Goal: Answer question/provide support: Share knowledge or assist other users

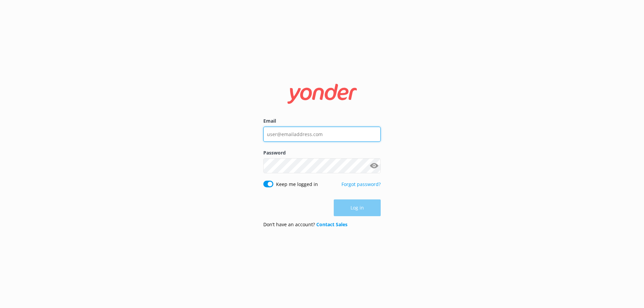
type input "[PERSON_NAME][EMAIL_ADDRESS][DOMAIN_NAME]"
click at [374, 211] on div "Log in" at bounding box center [321, 208] width 117 height 17
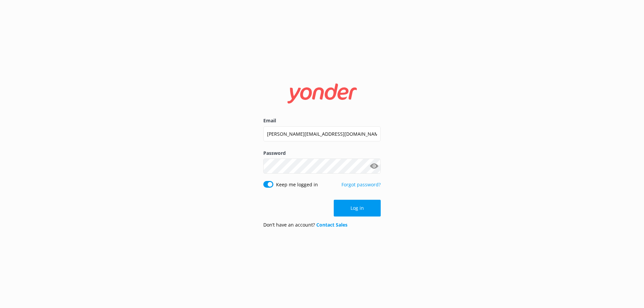
click at [374, 211] on button "Log in" at bounding box center [357, 208] width 47 height 17
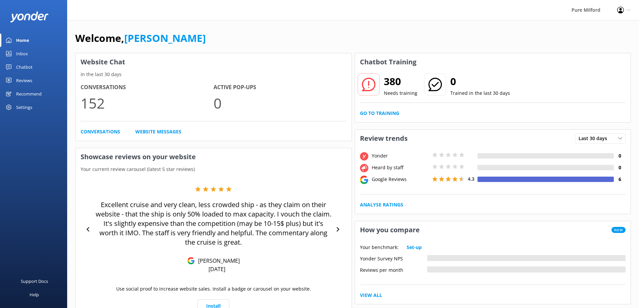
click at [32, 68] on div "Chatbot" at bounding box center [24, 66] width 16 height 13
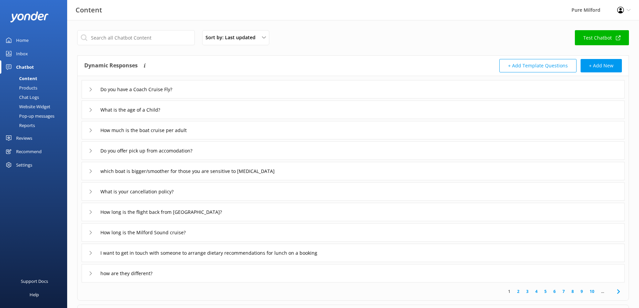
click at [307, 29] on div "Sort by: Last updated Title (A-Z) Last updated Test Chatbot Dynamic Responses T…" at bounding box center [352, 195] width 571 height 351
click at [90, 131] on icon at bounding box center [91, 131] width 4 height 4
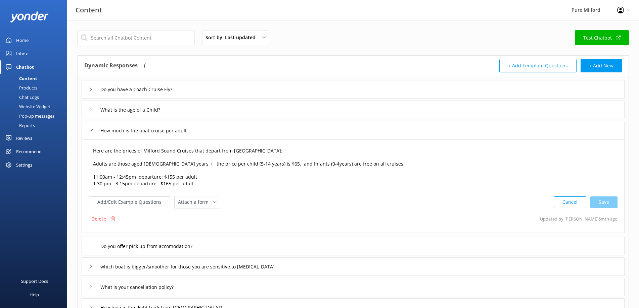
click at [115, 172] on textarea "Here are the prices of Milford Sound Cruises that depart from [GEOGRAPHIC_DATA]…" at bounding box center [352, 168] width 527 height 48
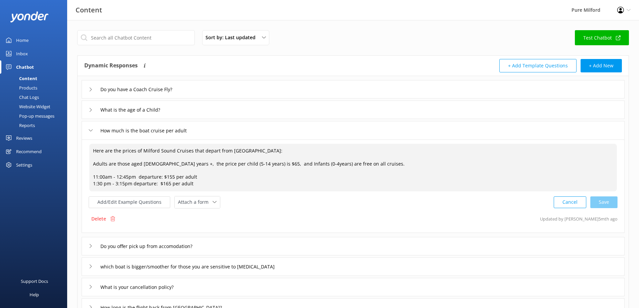
click at [169, 176] on textarea "Here are the prices of Milford Sound Cruises that depart from [GEOGRAPHIC_DATA]…" at bounding box center [352, 168] width 527 height 48
click at [167, 185] on textarea "Here are the prices of Milford Sound Cruises that depart from [GEOGRAPHIC_DATA]…" at bounding box center [352, 168] width 527 height 48
drag, startPoint x: 193, startPoint y: 185, endPoint x: 93, endPoint y: 187, distance: 100.3
click at [93, 187] on textarea "Here are the prices of Milford Sound Cruises that depart from [GEOGRAPHIC_DATA]…" at bounding box center [352, 168] width 527 height 48
click at [194, 184] on textarea "Here are the prices of Milford Sound Cruises that depart from [GEOGRAPHIC_DATA]…" at bounding box center [352, 168] width 527 height 48
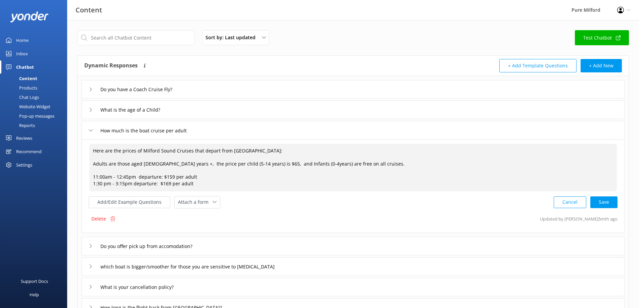
scroll to position [2, 0]
paste textarea "1:30 pm - 3:15pm departure: $169 per adult"
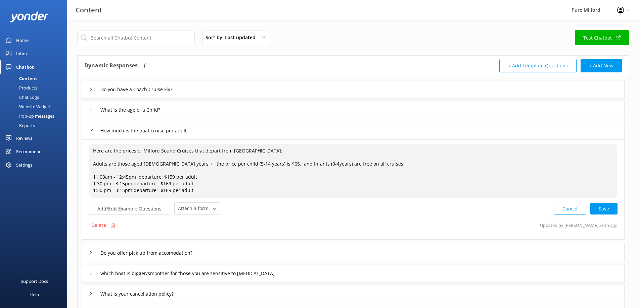
click at [94, 193] on textarea "Here are the prices of Milford Sound Cruises that depart from [GEOGRAPHIC_DATA]…" at bounding box center [352, 171] width 527 height 54
click at [116, 190] on textarea "Here are the prices of Milford Sound Cruises that depart from [GEOGRAPHIC_DATA]…" at bounding box center [352, 171] width 527 height 54
click at [165, 193] on textarea "Here are the prices of Milford Sound Cruises that depart from [GEOGRAPHIC_DATA]…" at bounding box center [352, 171] width 527 height 54
drag, startPoint x: 194, startPoint y: 184, endPoint x: 87, endPoint y: 186, distance: 107.0
click at [87, 186] on div "Here are the prices of Milford Sound Cruises that depart from [GEOGRAPHIC_DATA]…" at bounding box center [353, 190] width 543 height 100
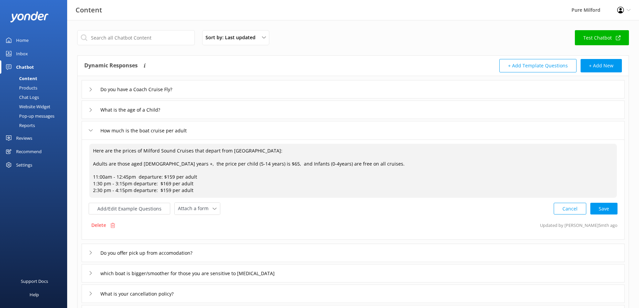
click at [196, 179] on textarea "Here are the prices of Milford Sound Cruises that depart from [GEOGRAPHIC_DATA]…" at bounding box center [352, 171] width 527 height 54
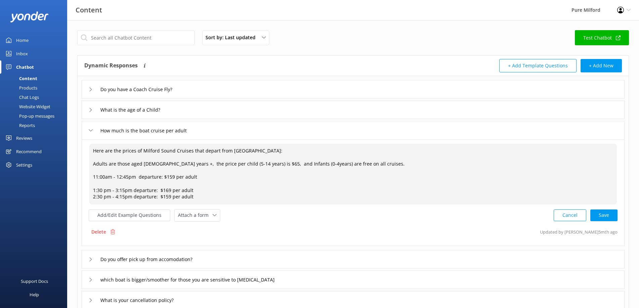
paste textarea "1:30 pm - 3:15pm departure: $169 per adult"
click at [94, 185] on textarea "Here are the prices of Milford Sound Cruises that depart from [GEOGRAPHIC_DATA]…" at bounding box center [352, 174] width 527 height 61
click at [117, 185] on textarea "Here are the prices of Milford Sound Cruises that depart from [GEOGRAPHIC_DATA]…" at bounding box center [352, 174] width 527 height 61
click at [244, 193] on textarea "Here are the prices of Milford Sound Cruises that depart from [GEOGRAPHIC_DATA]…" at bounding box center [352, 174] width 527 height 61
click at [245, 165] on textarea "Here are the prices of Milford Sound Cruises that depart from [GEOGRAPHIC_DATA]…" at bounding box center [352, 174] width 527 height 61
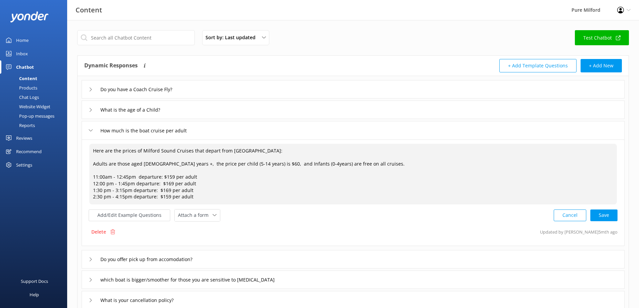
click at [598, 215] on div "Cancel Save" at bounding box center [585, 215] width 64 height 12
click at [602, 216] on div "Cancel Save" at bounding box center [585, 215] width 64 height 12
type textarea "Here are the prices of Milford Sound Cruises that depart from [GEOGRAPHIC_DATA]…"
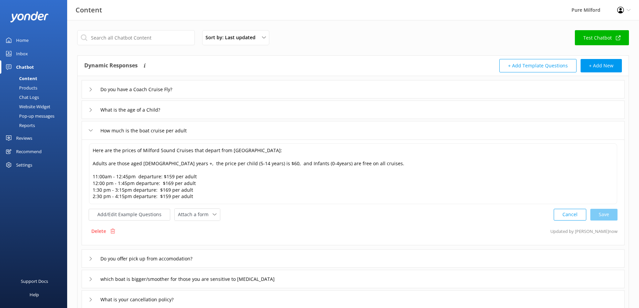
click at [92, 130] on icon at bounding box center [91, 131] width 4 height 4
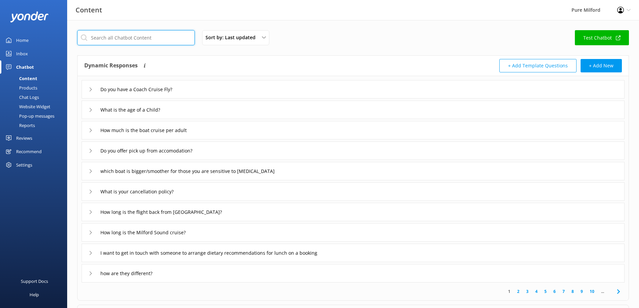
click at [131, 42] on input "text" at bounding box center [135, 37] width 117 height 15
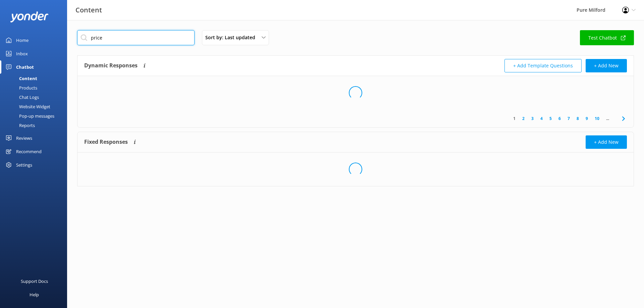
type input "price"
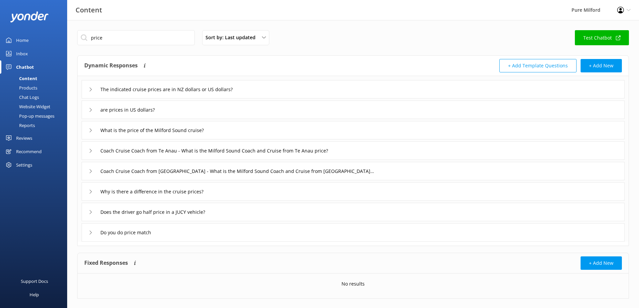
click at [89, 89] on icon at bounding box center [91, 90] width 4 height 4
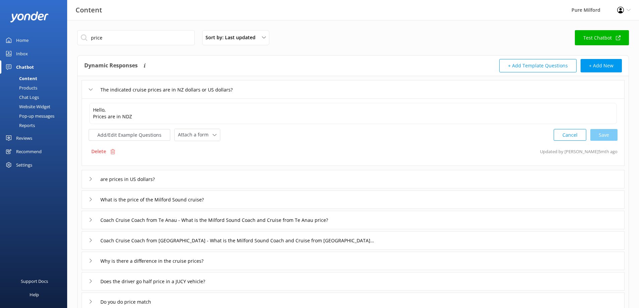
click at [89, 89] on icon at bounding box center [91, 90] width 4 height 4
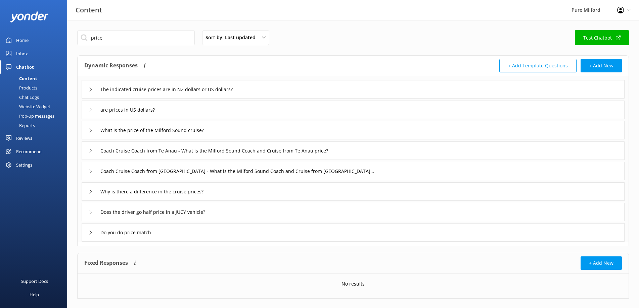
click at [91, 109] on icon at bounding box center [91, 110] width 4 height 4
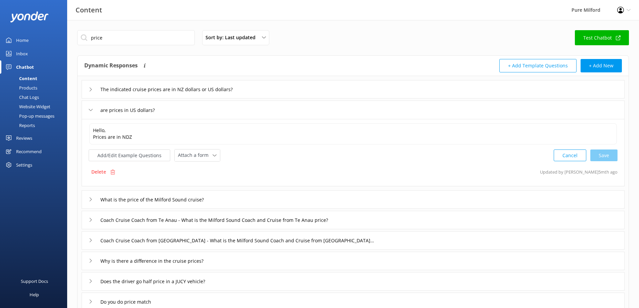
click at [91, 109] on icon at bounding box center [91, 110] width 4 height 4
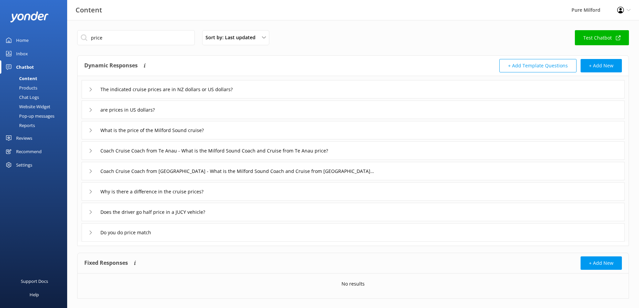
click at [90, 129] on icon at bounding box center [91, 131] width 4 height 4
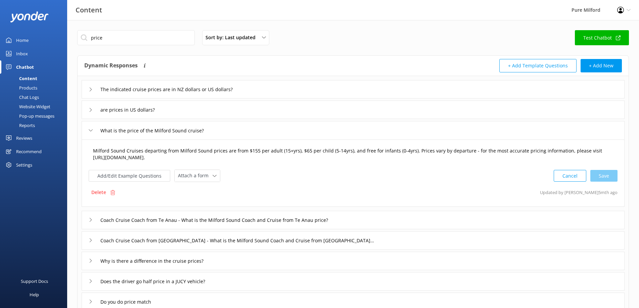
click at [302, 151] on textarea "Milford Sound Cruises departing from Milford Sound prices are from $155 per adu…" at bounding box center [352, 154] width 527 height 21
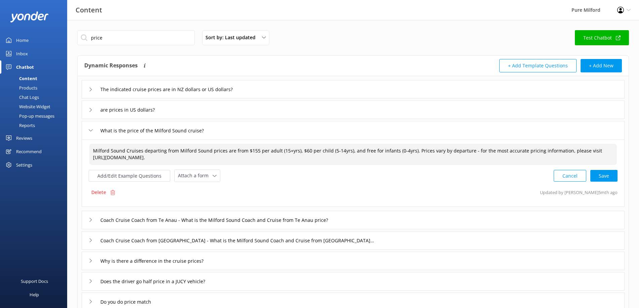
click at [598, 177] on div "Cancel Save" at bounding box center [585, 176] width 64 height 12
click at [251, 152] on textarea "Milford Sound Cruises departing from Milford Sound prices are from $155 per adu…" at bounding box center [353, 154] width 528 height 21
click at [607, 175] on div "Cancel Loading.." at bounding box center [585, 175] width 63 height 12
type textarea "Milford Sound Cruises departing from Milford Sound prices are from $159 per adu…"
click at [91, 132] on icon at bounding box center [91, 131] width 4 height 4
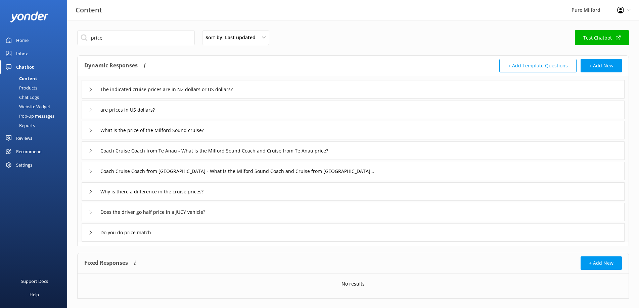
click at [90, 152] on use at bounding box center [91, 151] width 2 height 4
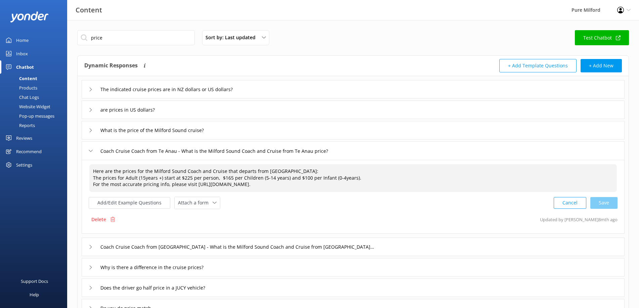
click at [187, 179] on textarea "Here are the prices for the Milford Sound Coach and Cruise that departs from [G…" at bounding box center [352, 178] width 527 height 28
click at [603, 204] on div "Cancel Save" at bounding box center [585, 203] width 64 height 12
type textarea "Here are the prices for the Milford Sound Coach and Cruise that departs from [G…"
click at [89, 151] on icon at bounding box center [91, 151] width 4 height 4
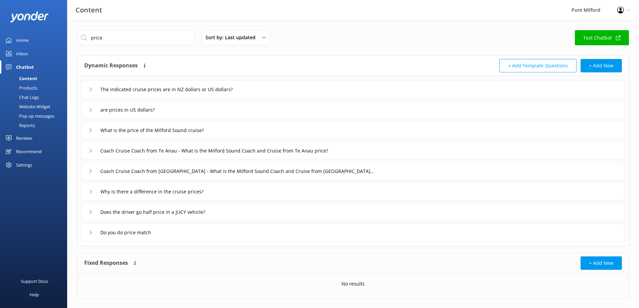
click at [90, 172] on icon at bounding box center [91, 171] width 4 height 4
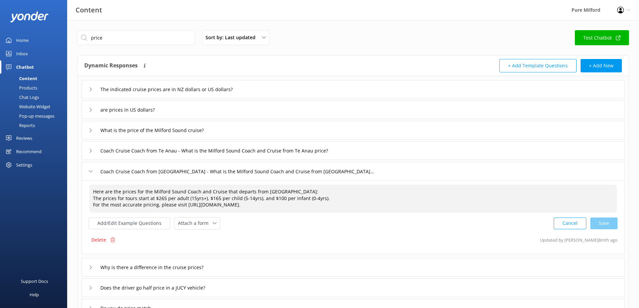
click at [161, 200] on textarea "Here are the prices for the Milford Sound Coach and Cruise that departs from [G…" at bounding box center [352, 199] width 527 height 28
click at [602, 225] on div "Cancel Save" at bounding box center [585, 223] width 64 height 12
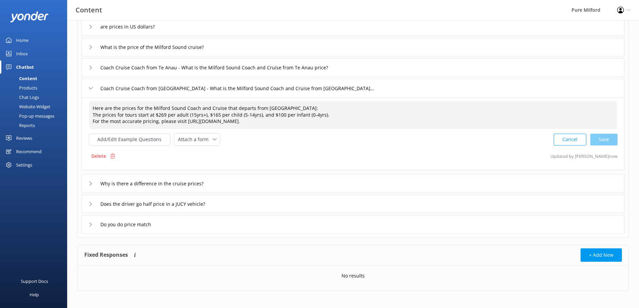
scroll to position [86, 0]
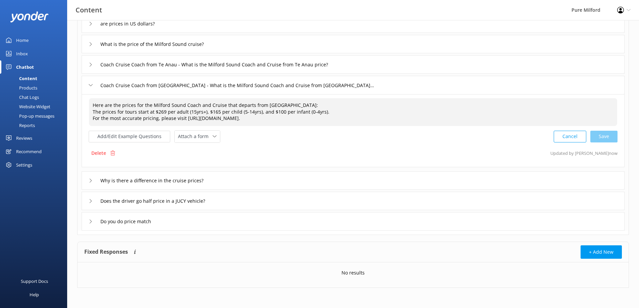
type textarea "Here are the prices for the Milford Sound Coach and Cruise that departs from [G…"
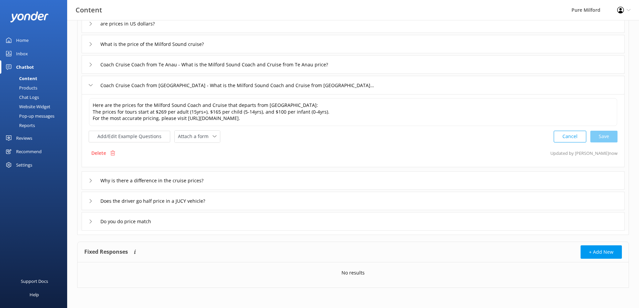
click at [92, 181] on icon at bounding box center [91, 181] width 4 height 4
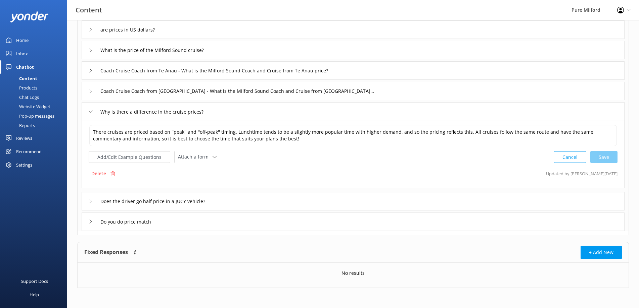
scroll to position [80, 0]
click at [92, 203] on div "Does the driver go half price in a JUCY vehicle?" at bounding box center [157, 201] width 137 height 11
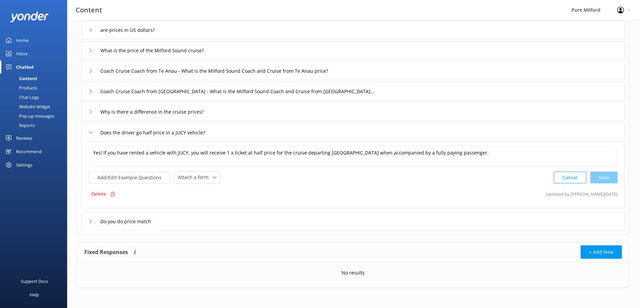
scroll to position [80, 0]
click at [91, 224] on div "Do you do price match" at bounding box center [121, 221] width 64 height 11
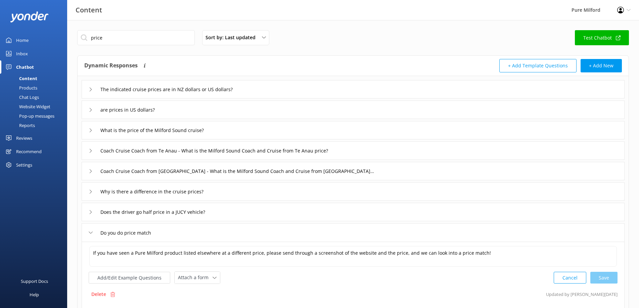
click at [23, 41] on div "Home" at bounding box center [22, 40] width 12 height 13
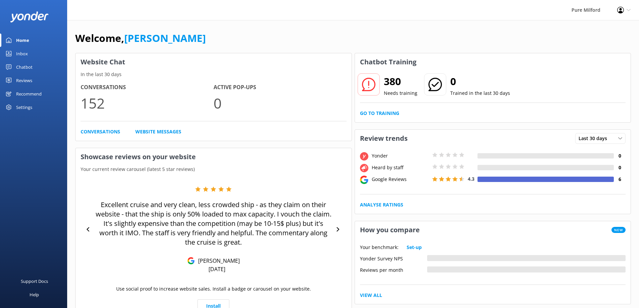
click at [368, 86] on icon at bounding box center [368, 84] width 13 height 13
click at [428, 84] on icon at bounding box center [434, 84] width 13 height 13
click at [390, 115] on link "Go to Training" at bounding box center [379, 113] width 39 height 7
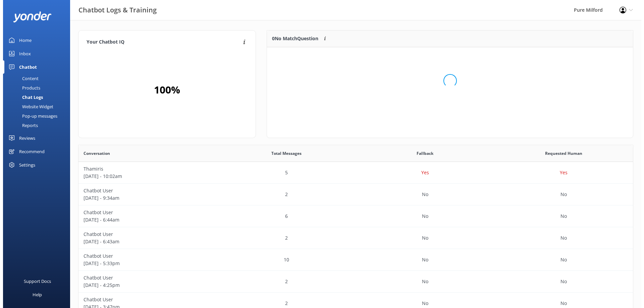
scroll to position [79, 360]
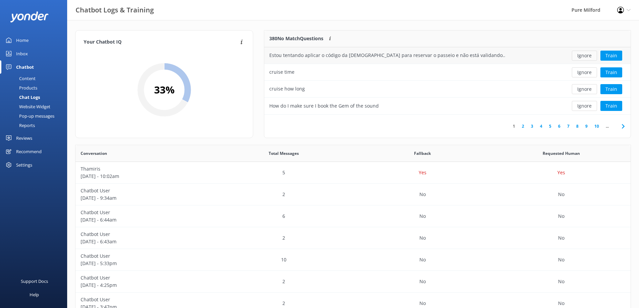
click at [587, 56] on button "Ignore" at bounding box center [583, 56] width 25 height 10
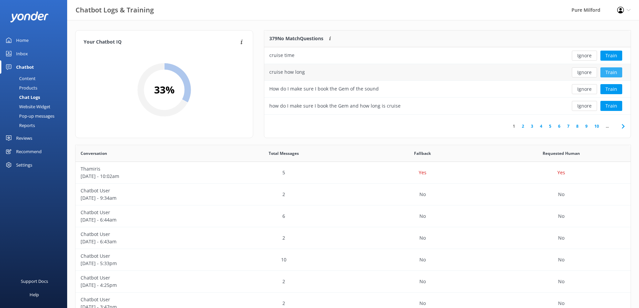
click at [612, 72] on button "Train" at bounding box center [611, 72] width 22 height 10
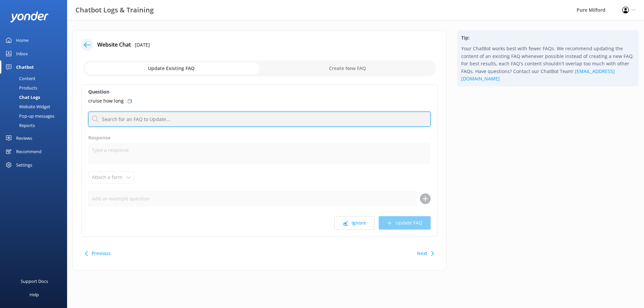
click at [185, 124] on input "text" at bounding box center [259, 119] width 343 height 15
click at [172, 117] on input "text" at bounding box center [259, 119] width 343 height 15
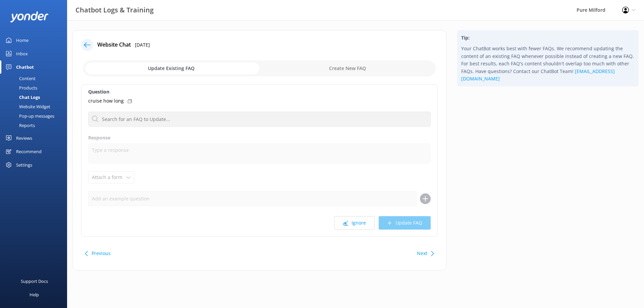
click at [277, 70] on input "checkbox" at bounding box center [259, 68] width 353 height 16
checkbox input "true"
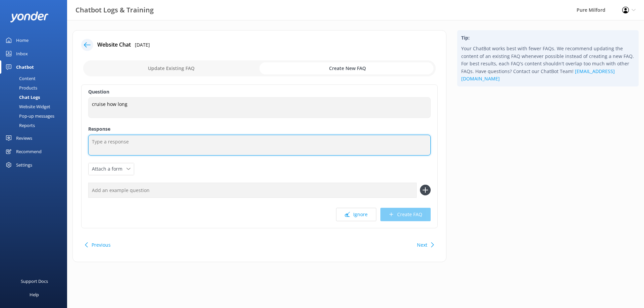
click at [119, 149] on textarea at bounding box center [259, 145] width 343 height 21
type textarea "O"
type textarea "It is a 1h 45 minutes cruise"
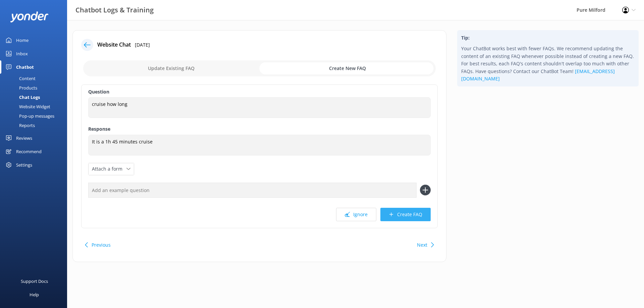
click at [397, 218] on button "Create FAQ" at bounding box center [406, 214] width 50 height 13
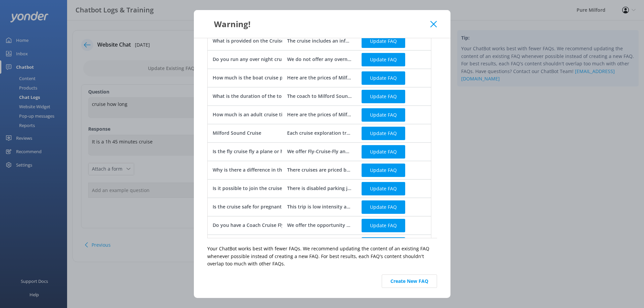
click at [433, 24] on use at bounding box center [433, 24] width 6 height 6
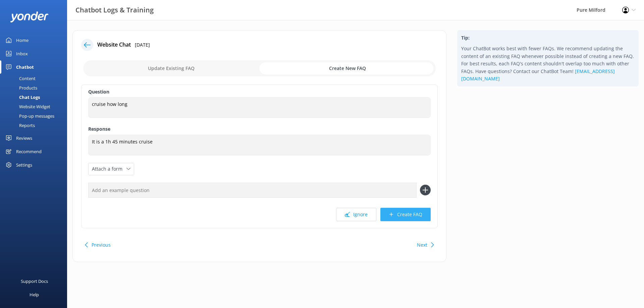
click at [402, 217] on button "Create FAQ" at bounding box center [406, 214] width 50 height 13
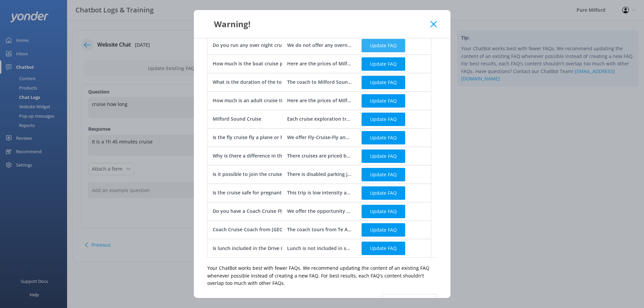
scroll to position [176, 0]
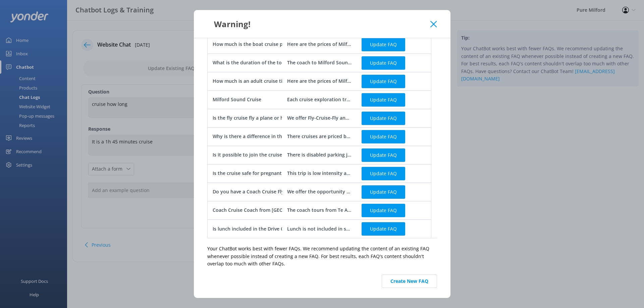
click at [433, 24] on use at bounding box center [433, 24] width 6 height 6
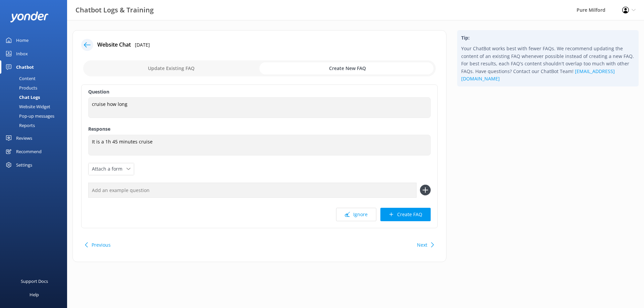
click at [423, 247] on button "Next" at bounding box center [422, 245] width 10 height 13
checkbox input "false"
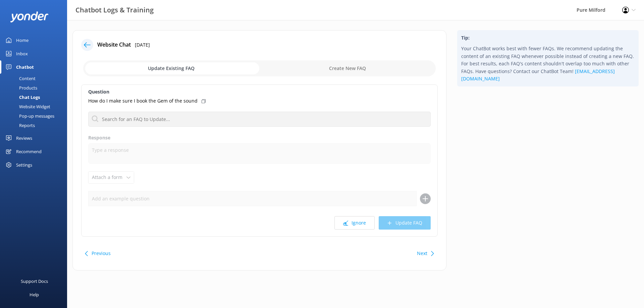
click at [334, 67] on input "checkbox" at bounding box center [259, 68] width 353 height 16
checkbox input "true"
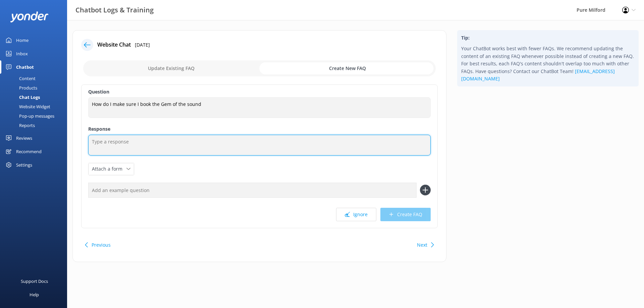
click at [124, 142] on textarea at bounding box center [259, 145] width 343 height 21
click at [149, 143] on textarea "Gem cruise run at 11am adn 1:30pm departure" at bounding box center [259, 145] width 343 height 21
click at [123, 140] on textarea "Gem cruise run at 11am and 1:30pm departure" at bounding box center [259, 145] width 343 height 21
type textarea "Gem cruise runs at 11am and 1:30pm departure"
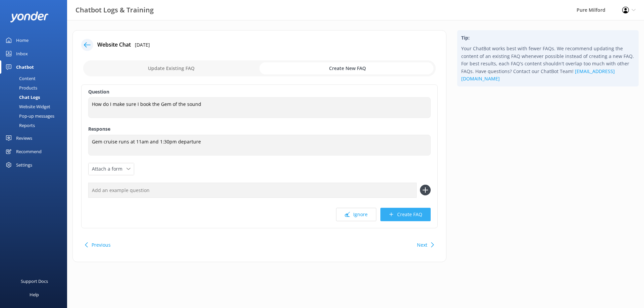
click at [406, 215] on button "Create FAQ" at bounding box center [406, 214] width 50 height 13
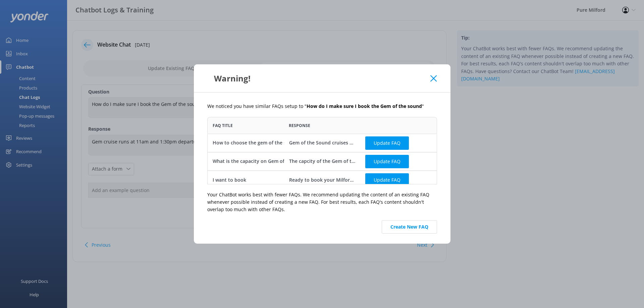
scroll to position [62, 224]
click at [375, 144] on button "Update FAQ" at bounding box center [387, 142] width 44 height 13
checkbox input "false"
type textarea "Gem of the Sound cruises are 11am or 1:30pm"
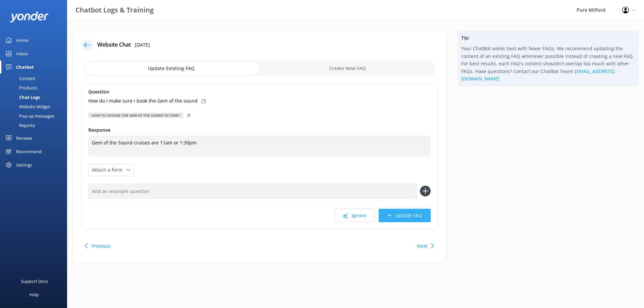
click at [404, 215] on button "Update FAQ" at bounding box center [405, 215] width 52 height 13
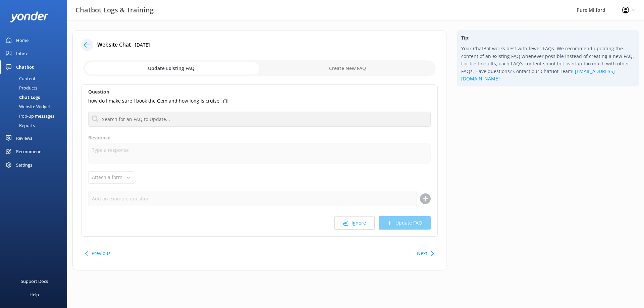
click at [351, 66] on input "checkbox" at bounding box center [259, 68] width 353 height 16
checkbox input "true"
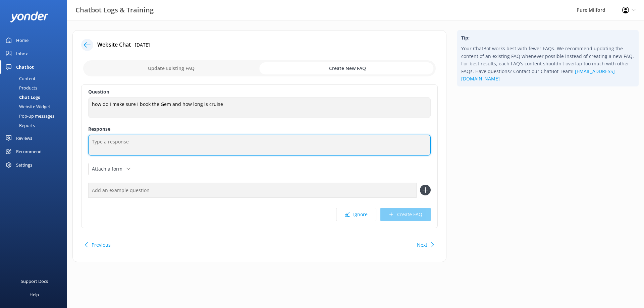
click at [317, 143] on textarea at bounding box center [259, 145] width 343 height 21
type textarea "Gem runs at 11am and 1:30pm departures. It is a 1 hour 45 minutes cruise"
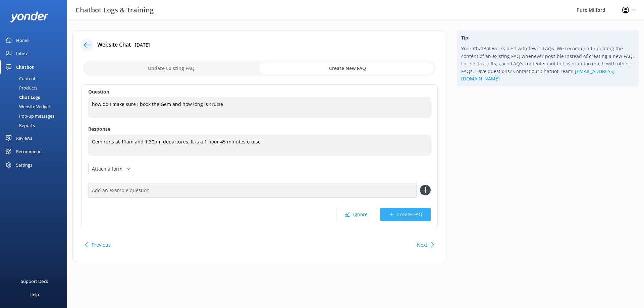
click at [409, 215] on button "Create FAQ" at bounding box center [406, 214] width 50 height 13
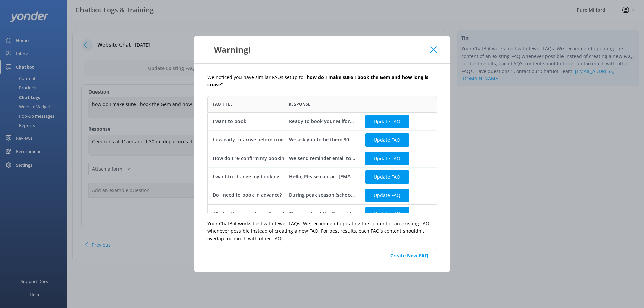
scroll to position [10, 0]
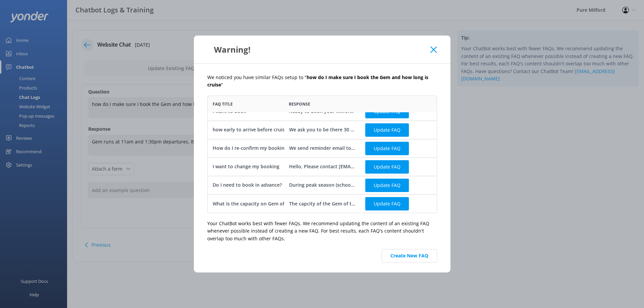
click at [435, 48] on icon at bounding box center [433, 49] width 6 height 7
